Goal: Task Accomplishment & Management: Manage account settings

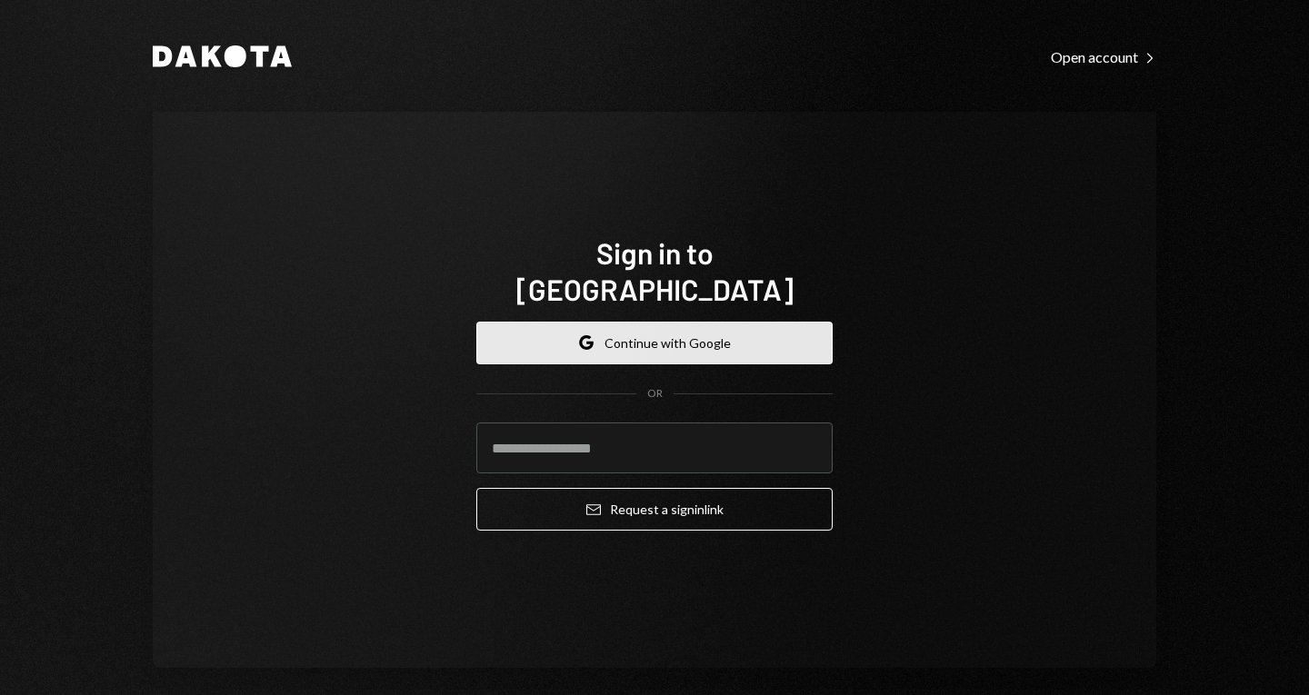
click at [565, 322] on button "Google Continue with Google" at bounding box center [654, 343] width 356 height 43
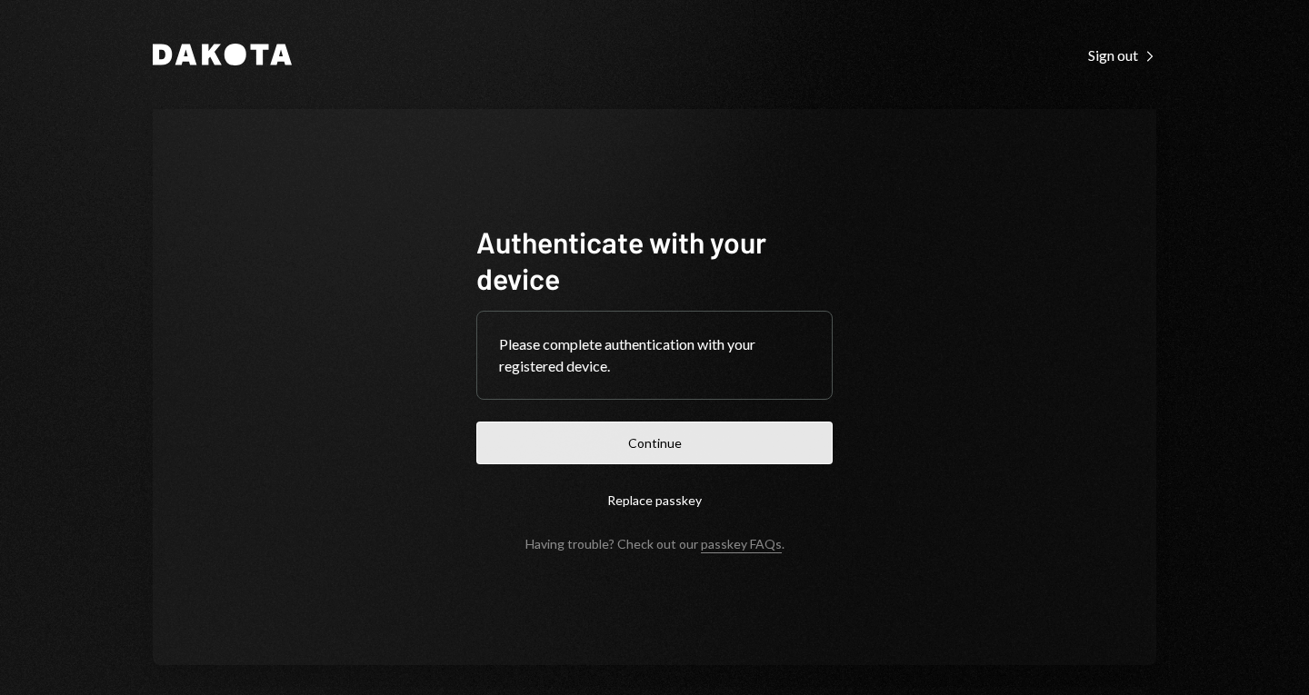
click at [771, 455] on button "Continue" at bounding box center [654, 443] width 356 height 43
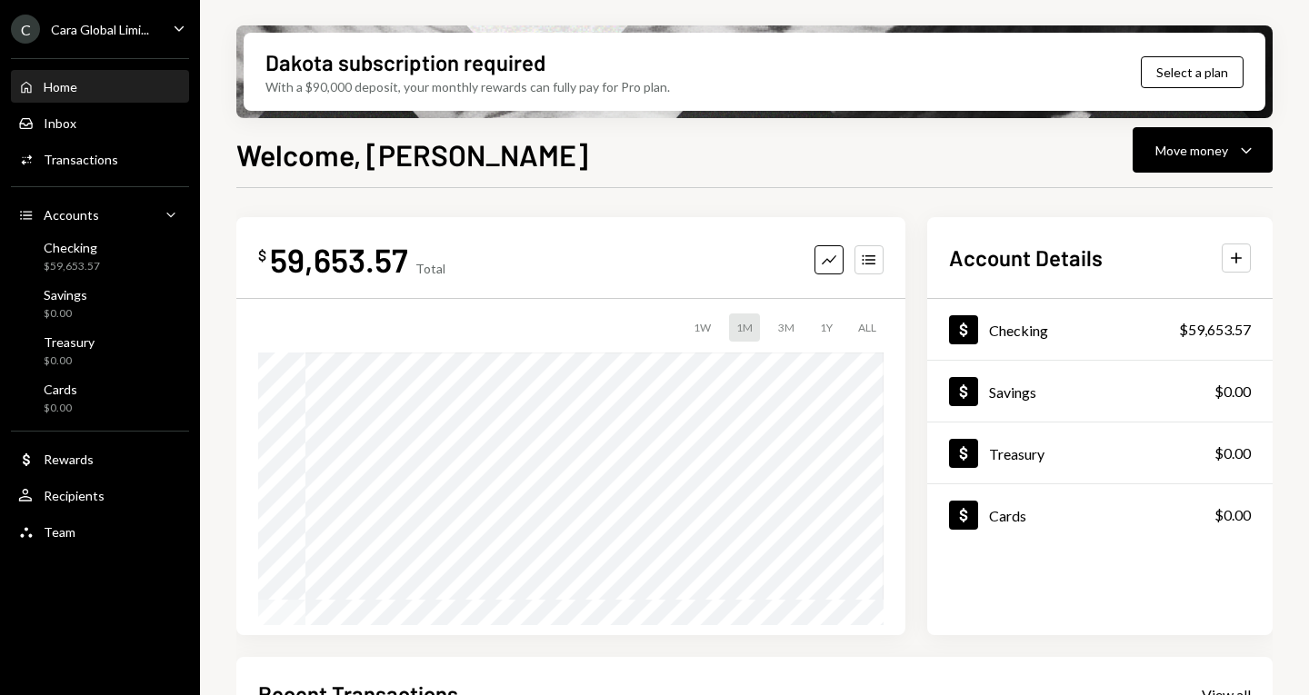
click at [1304, 70] on div "Dakota subscription required With a $90,000 deposit, your monthly rewards can f…" at bounding box center [754, 347] width 1109 height 695
click at [881, 190] on div "$ 59,653.57 Total Graph Accounts 1W 1M 3M 1Y ALL Account Details Plus Dollar Ch…" at bounding box center [754, 652] width 1036 height 929
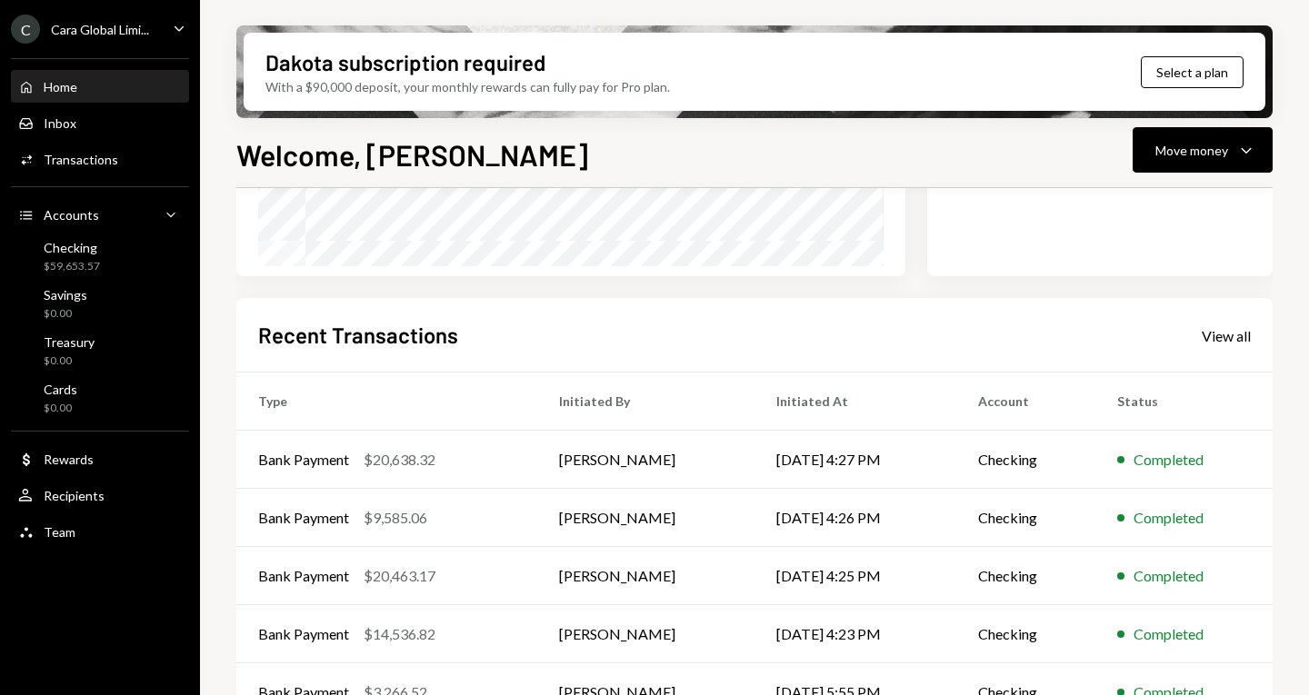
scroll to position [400, 0]
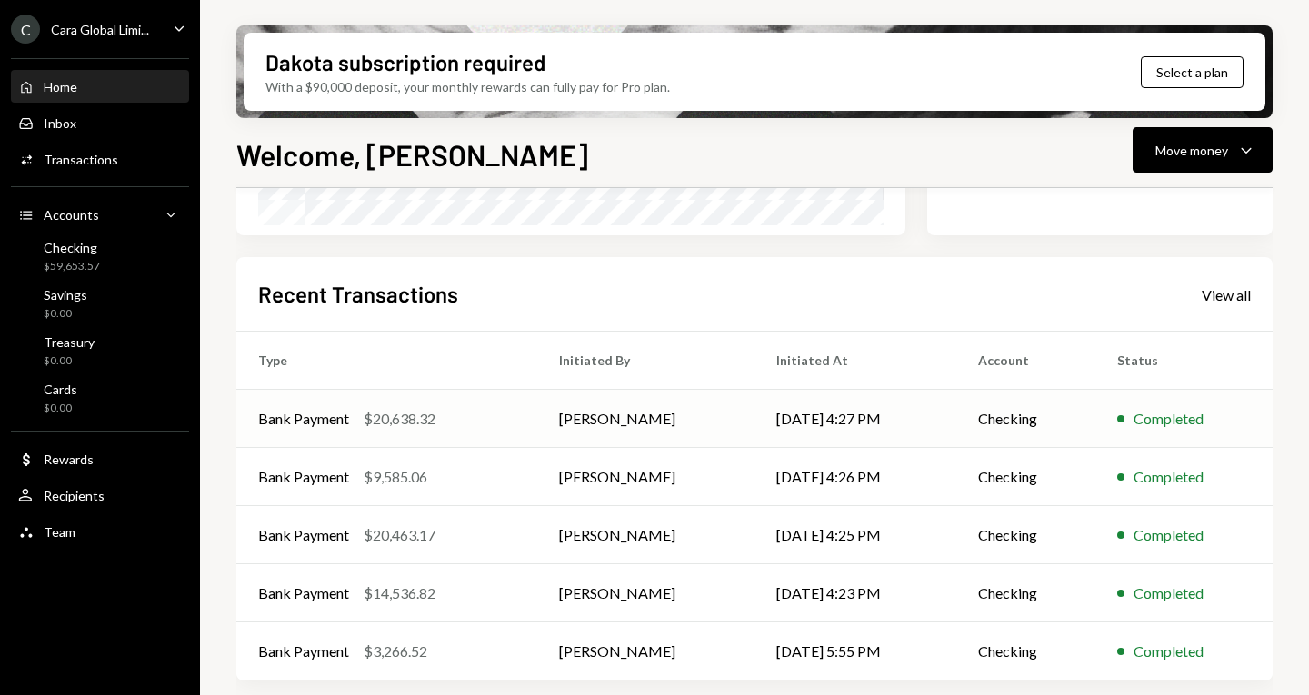
click at [940, 411] on td "[DATE] 4:27 PM" at bounding box center [856, 419] width 202 height 58
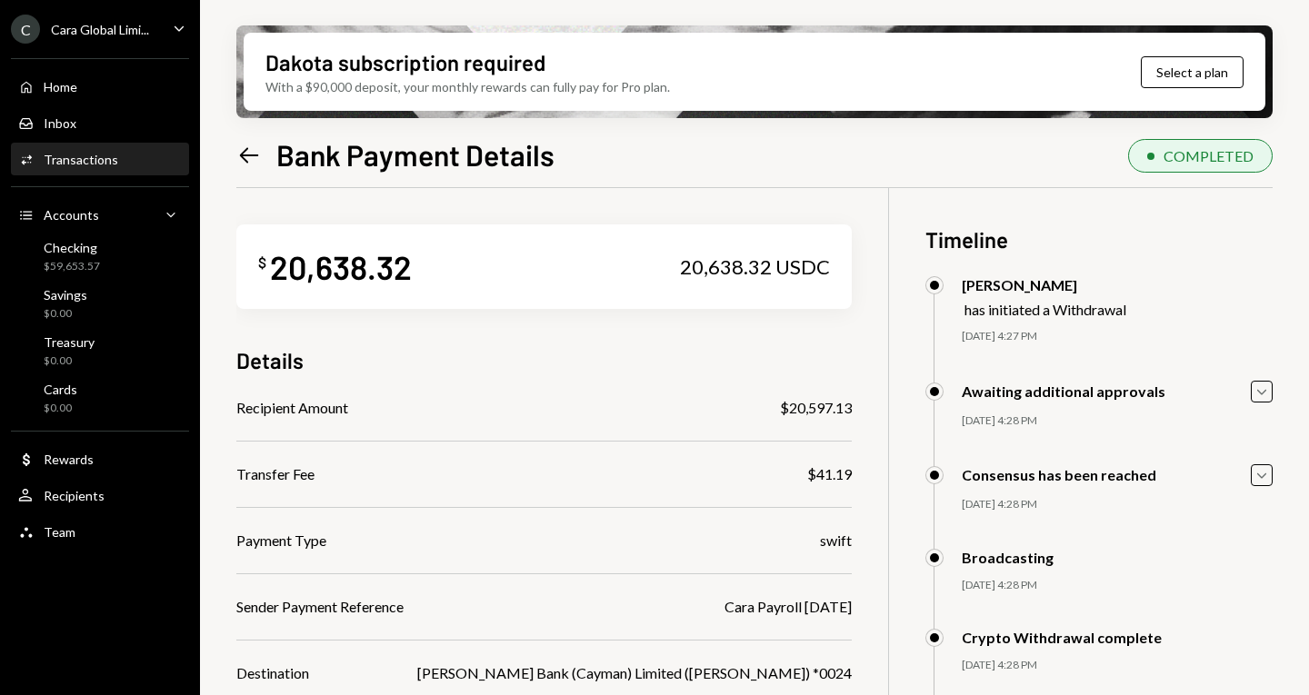
click at [940, 411] on div "Awaiting additional approvals Caret Down [DATE] 4:28 PM [PERSON_NAME] Approved …" at bounding box center [1100, 423] width 348 height 85
click at [61, 88] on div "Home" at bounding box center [61, 86] width 34 height 15
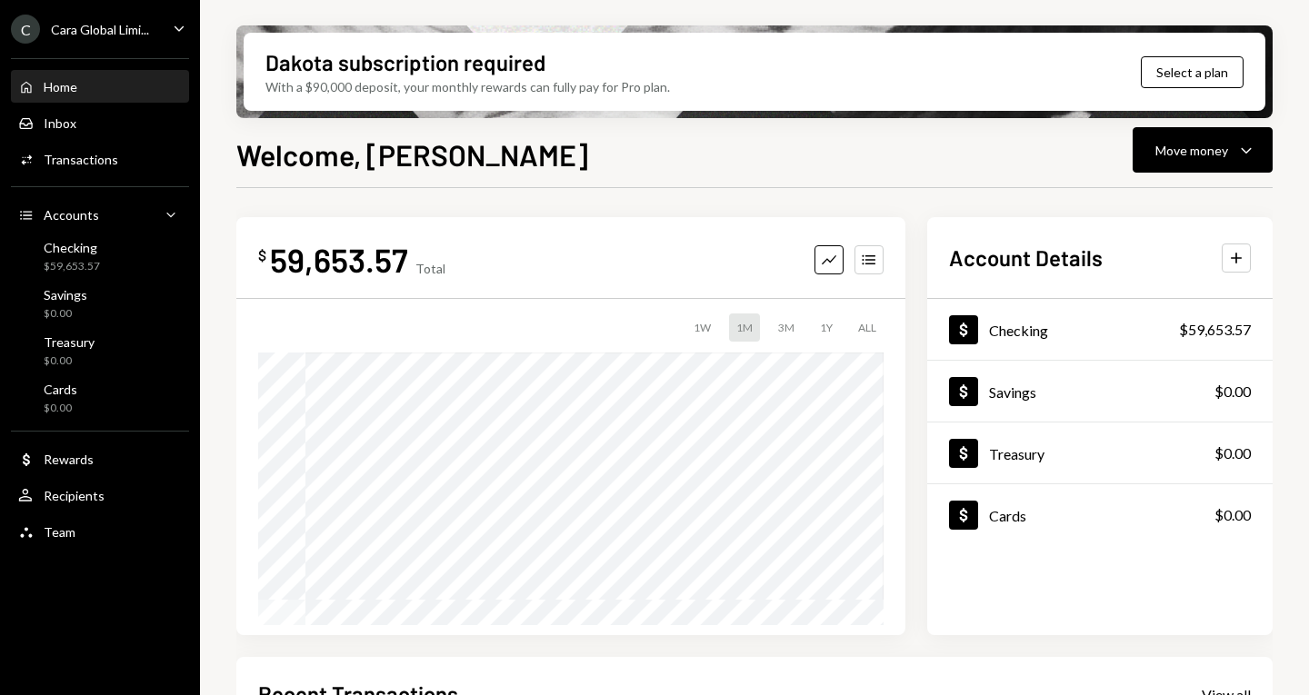
click at [172, 26] on icon "Caret Down" at bounding box center [179, 28] width 20 height 20
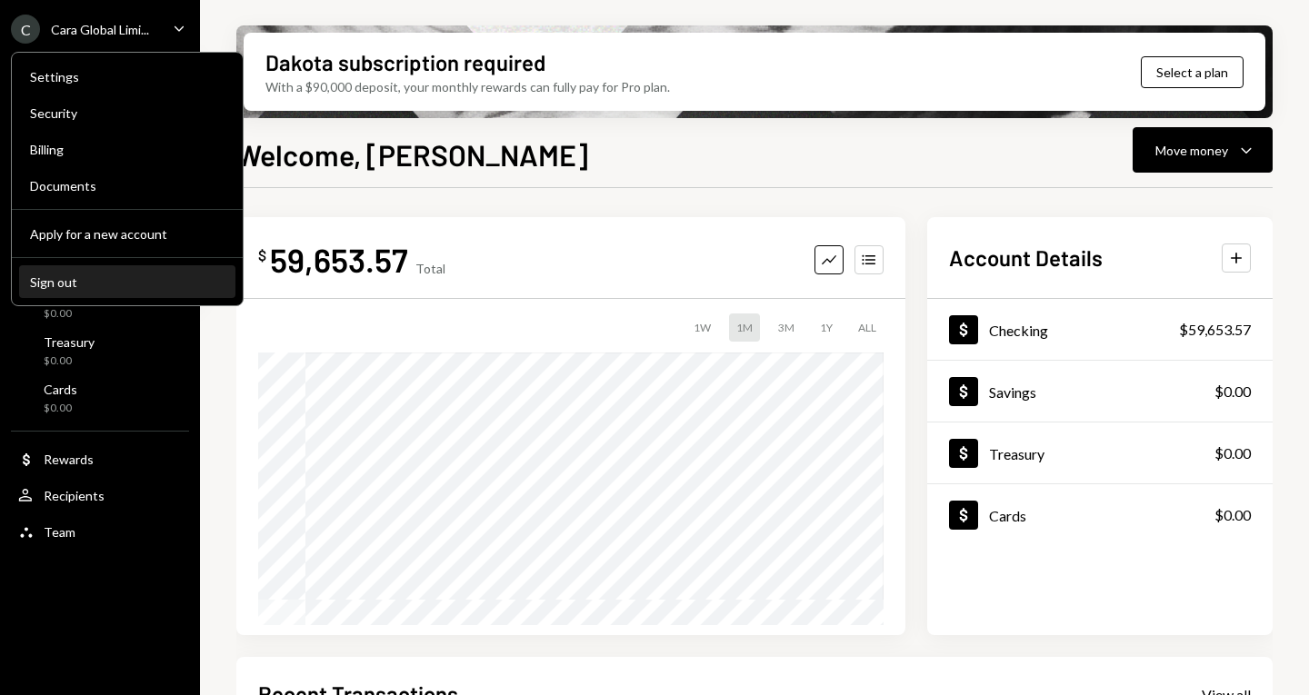
click at [66, 280] on div "Sign out" at bounding box center [127, 282] width 195 height 15
